Goal: Answer question/provide support: Share knowledge or assist other users

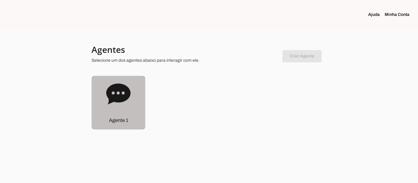
click at [109, 124] on div "Agente 1" at bounding box center [118, 120] width 53 height 17
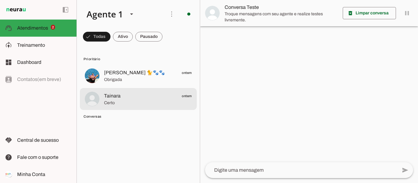
click at [120, 101] on span "Certo" at bounding box center [148, 103] width 88 height 6
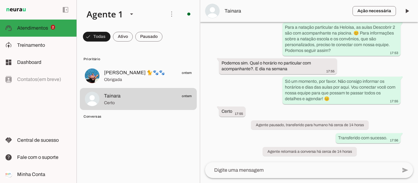
scroll to position [289, 0]
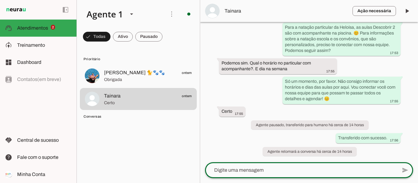
click at [282, 172] on textarea at bounding box center [301, 170] width 192 height 7
type textarea "Bom dia Tainara, tudo bem?"
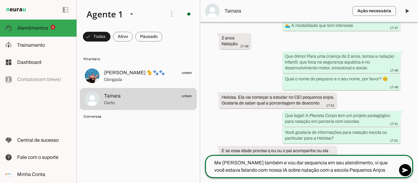
scroll to position [111, 0]
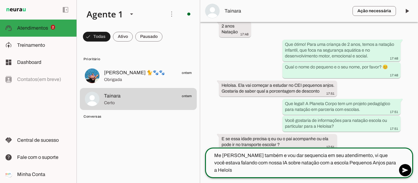
type textarea "Me [PERSON_NAME] também e vou dar sequencia em seu atendimento, vi que você est…"
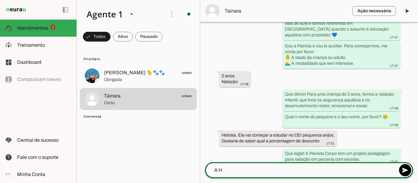
scroll to position [29, 0]
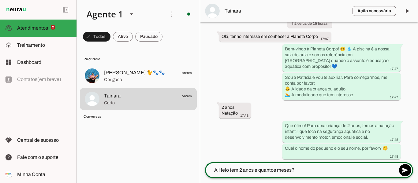
type textarea "A Helo tem 2 anos e quantos meses?"
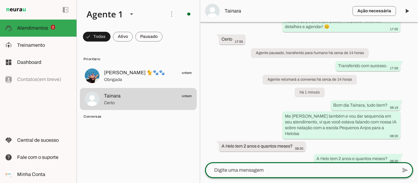
scroll to position [354, 0]
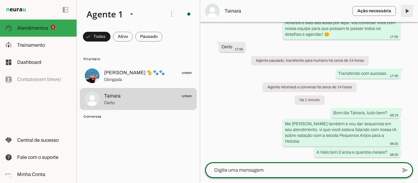
click at [403, 10] on span at bounding box center [406, 11] width 15 height 15
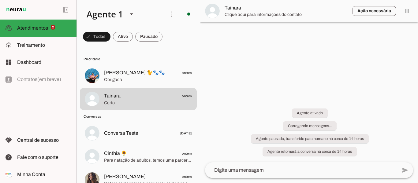
scroll to position [0, 0]
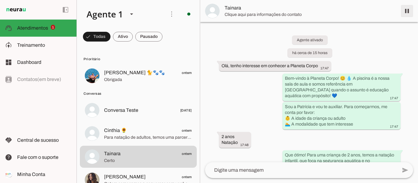
click at [406, 12] on span at bounding box center [406, 11] width 15 height 15
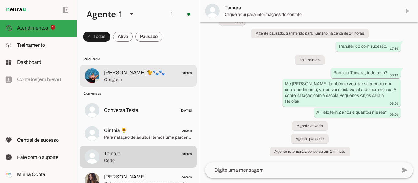
click at [131, 71] on span "[PERSON_NAME] 🐈🐾🐾" at bounding box center [134, 72] width 61 height 7
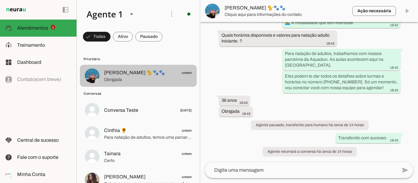
scroll to position [102, 0]
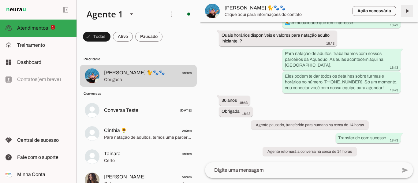
click at [409, 14] on span at bounding box center [406, 11] width 15 height 15
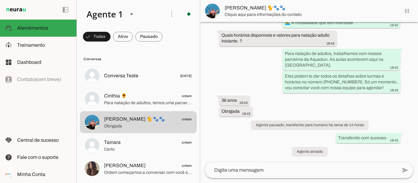
scroll to position [0, 0]
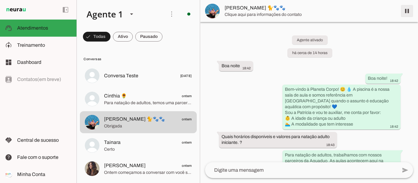
click at [408, 13] on span at bounding box center [406, 11] width 15 height 15
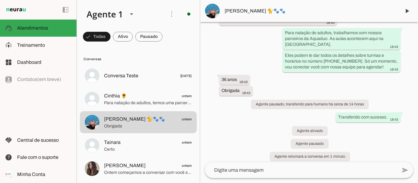
scroll to position [128, 0]
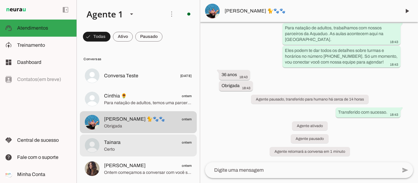
click at [113, 143] on span "Tainara" at bounding box center [112, 142] width 17 height 7
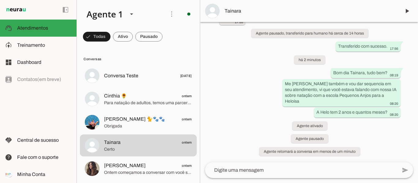
scroll to position [381, 0]
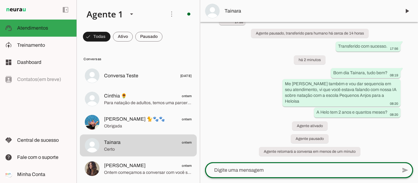
click at [278, 165] on div at bounding box center [301, 170] width 192 height 16
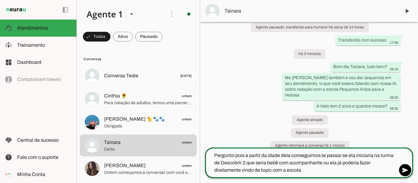
type textarea "Pergunto pois a partir da idade dela conseguimos te passar se ela iniciaria na …"
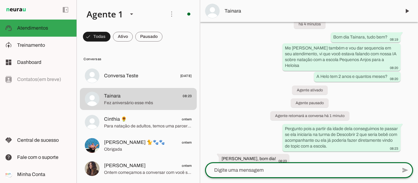
scroll to position [445, 0]
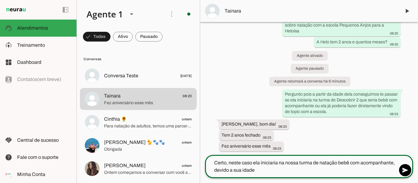
type textarea "Certo, neste caso ela iniciaria na nossa turma de natação bebê com acompanhante…"
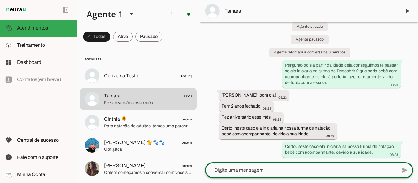
scroll to position [464, 0]
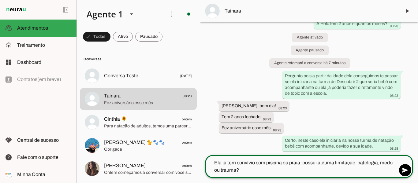
type textarea "Ela já tem convívio com piscina ou praia, possui alguma limitação, patologia, m…"
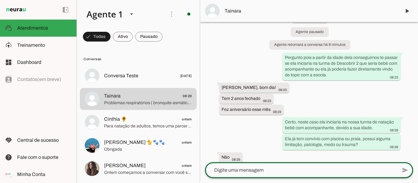
scroll to position [510, 0]
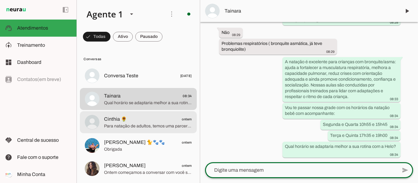
click at [124, 124] on span "Para natação de adultos, temos uma parceria com a Aquaduo, e as aulas acontecem…" at bounding box center [148, 126] width 88 height 6
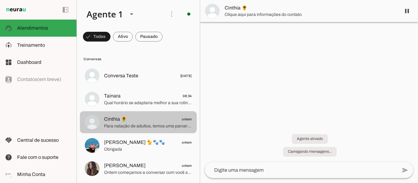
scroll to position [64, 0]
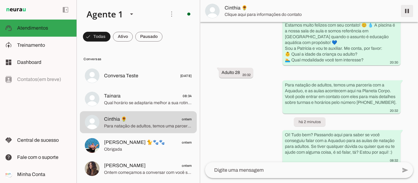
click at [404, 12] on span at bounding box center [406, 11] width 15 height 15
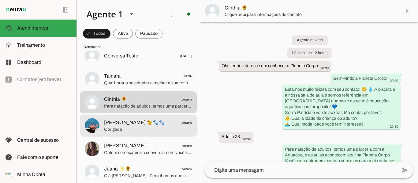
scroll to position [61, 0]
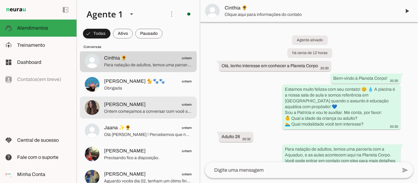
click at [139, 111] on span "Ontem começamos a conversar com você sobre as aulas da hidro, quais das turmas …" at bounding box center [148, 112] width 88 height 6
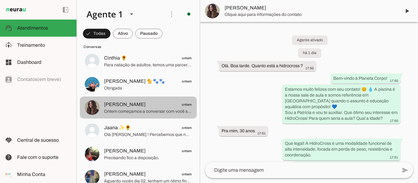
scroll to position [218, 0]
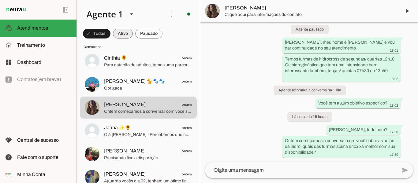
click at [122, 35] on span at bounding box center [123, 33] width 20 height 15
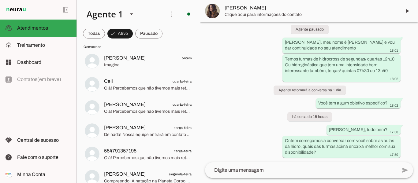
click at [134, 68] on div at bounding box center [148, 61] width 88 height 15
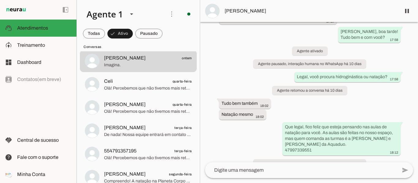
scroll to position [61, 0]
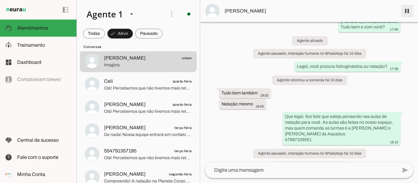
click at [406, 13] on span at bounding box center [406, 11] width 15 height 15
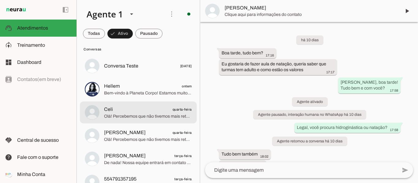
scroll to position [0, 0]
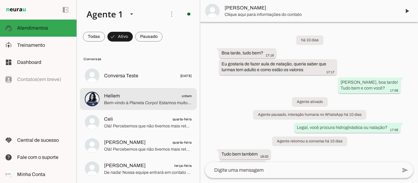
click at [136, 106] on div at bounding box center [148, 99] width 88 height 15
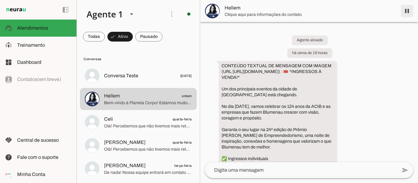
click at [409, 13] on span at bounding box center [406, 11] width 15 height 15
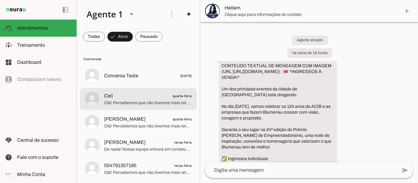
click at [122, 104] on span "Olá! Percebemos que não tivemos mais retorno seu. Vou encerrar este contato por…" at bounding box center [148, 103] width 88 height 6
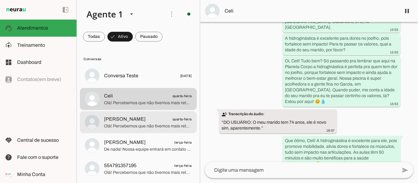
scroll to position [378, 0]
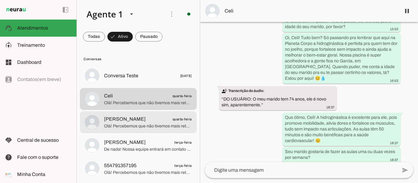
click at [116, 121] on span "[PERSON_NAME]" at bounding box center [125, 119] width 42 height 7
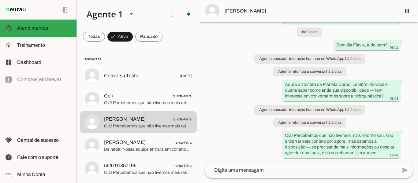
scroll to position [1122, 0]
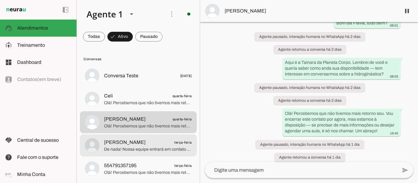
click at [124, 144] on span "[PERSON_NAME]" at bounding box center [125, 142] width 42 height 7
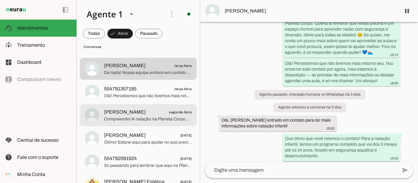
scroll to position [92, 0]
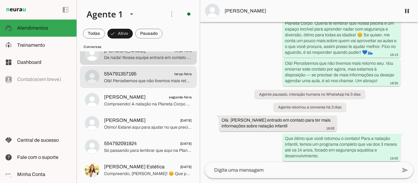
click at [126, 83] on span "Olá! Percebemos que não tivemos mais retorno seu. Vou encerrar este contato por…" at bounding box center [148, 81] width 88 height 6
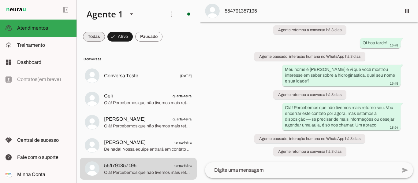
click at [91, 38] on span at bounding box center [94, 36] width 22 height 15
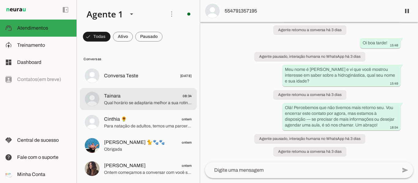
click at [128, 98] on span "Tainara 08:34" at bounding box center [148, 96] width 88 height 8
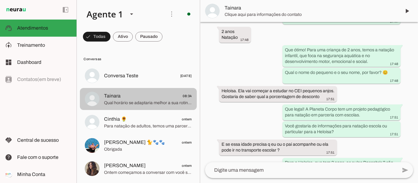
scroll to position [613, 0]
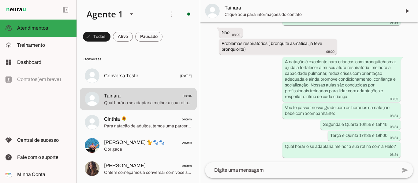
click at [238, 6] on span "Tainara" at bounding box center [309, 7] width 171 height 7
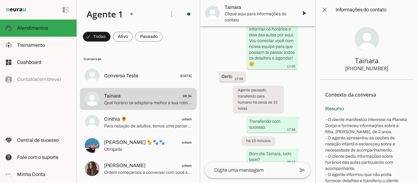
scroll to position [1230, 0]
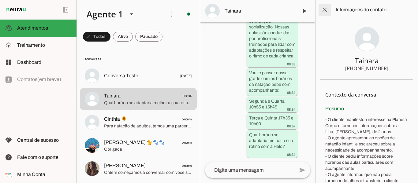
click at [327, 7] on span at bounding box center [324, 9] width 15 height 15
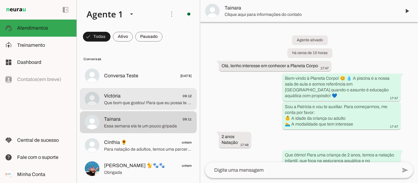
click at [115, 102] on span "Que bom que gostou! Para que eu possa te ajudar ainda melhor, qual o nome do pe…" at bounding box center [148, 103] width 88 height 6
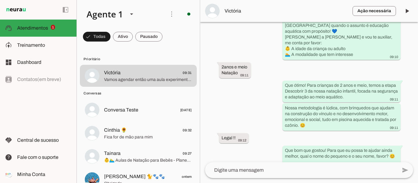
scroll to position [104, 0]
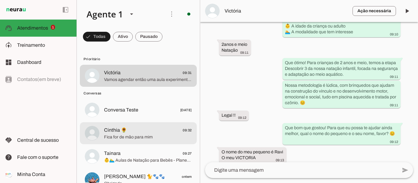
click at [124, 133] on span "Cinthia 🌻" at bounding box center [115, 130] width 23 height 7
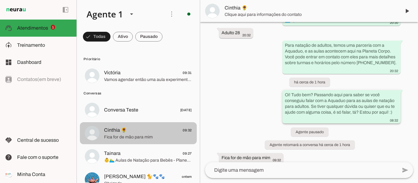
scroll to position [104, 0]
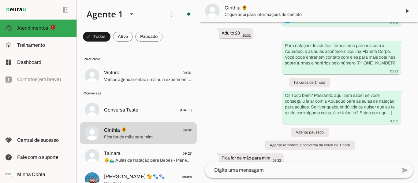
click at [269, 172] on textarea at bounding box center [301, 170] width 192 height 7
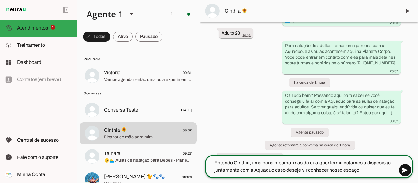
type textarea "Entendo Cinthia, uma pena mesmo, mas de qualquer forma estamos a disposição jun…"
type md-outlined-text-field "Entendo Cinthia, uma pena mesmo, mas de qualquer forma estamos a disposição jun…"
click at [406, 169] on span at bounding box center [404, 170] width 15 height 15
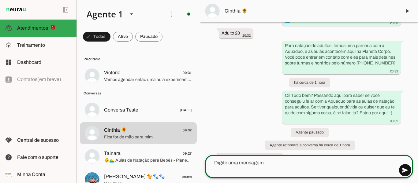
scroll to position [126, 0]
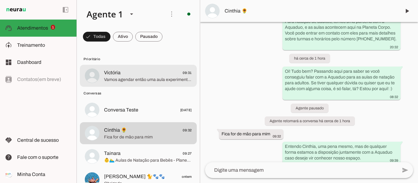
click at [117, 80] on span "Vamos agendar então uma aula experimental para o Ravi, qual seria sua disponibi…" at bounding box center [148, 80] width 88 height 6
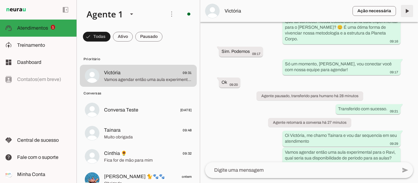
click at [408, 9] on span at bounding box center [406, 11] width 15 height 15
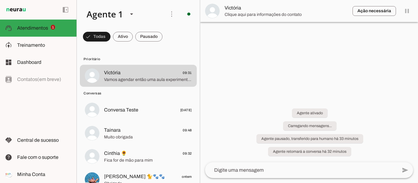
scroll to position [0, 0]
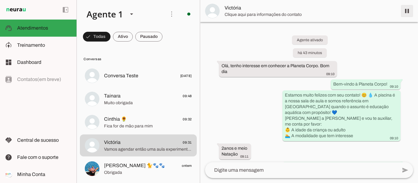
click at [406, 10] on span at bounding box center [406, 11] width 15 height 15
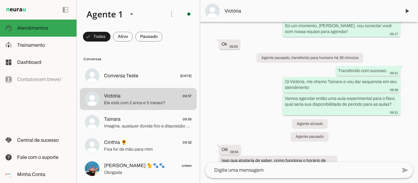
scroll to position [467, 0]
